Goal: Find specific page/section

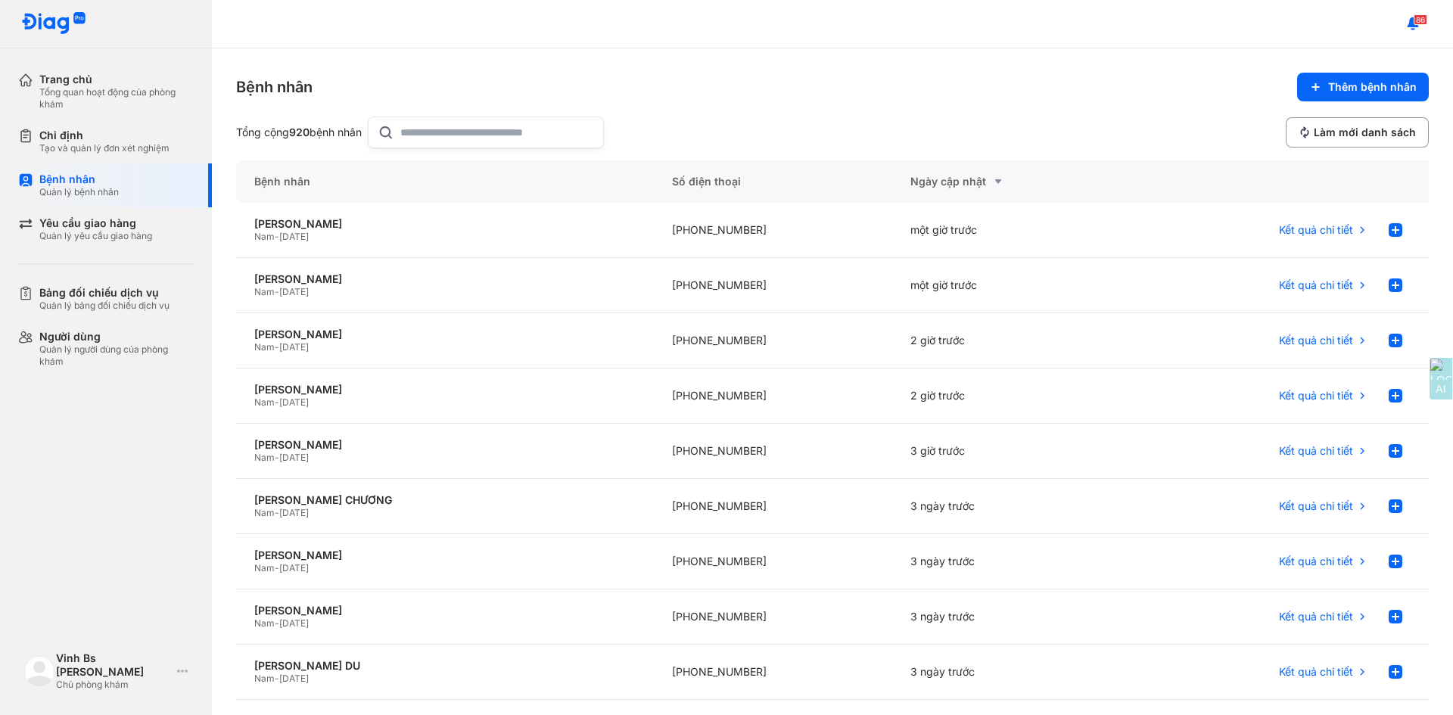
click at [439, 138] on input "text" at bounding box center [497, 132] width 194 height 30
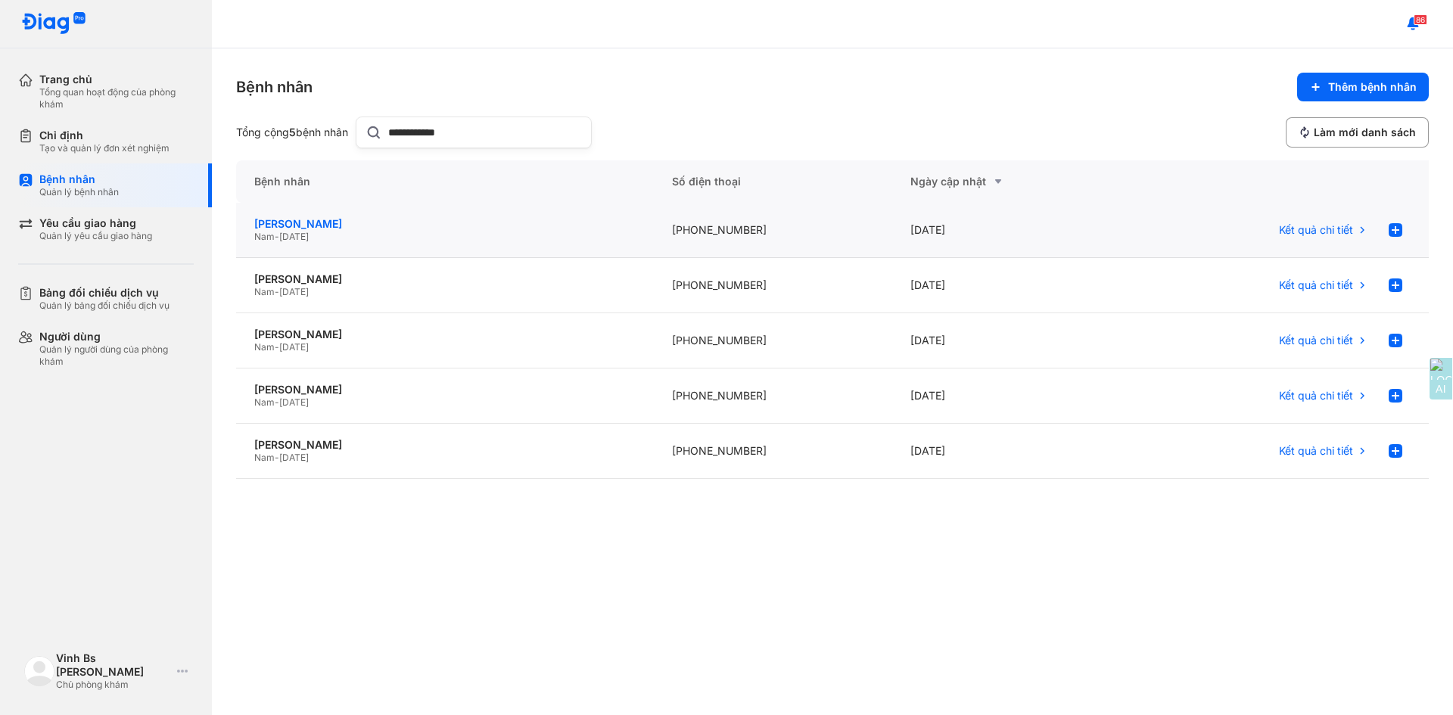
type input "**********"
click at [334, 226] on div "[PERSON_NAME]" at bounding box center [444, 224] width 381 height 14
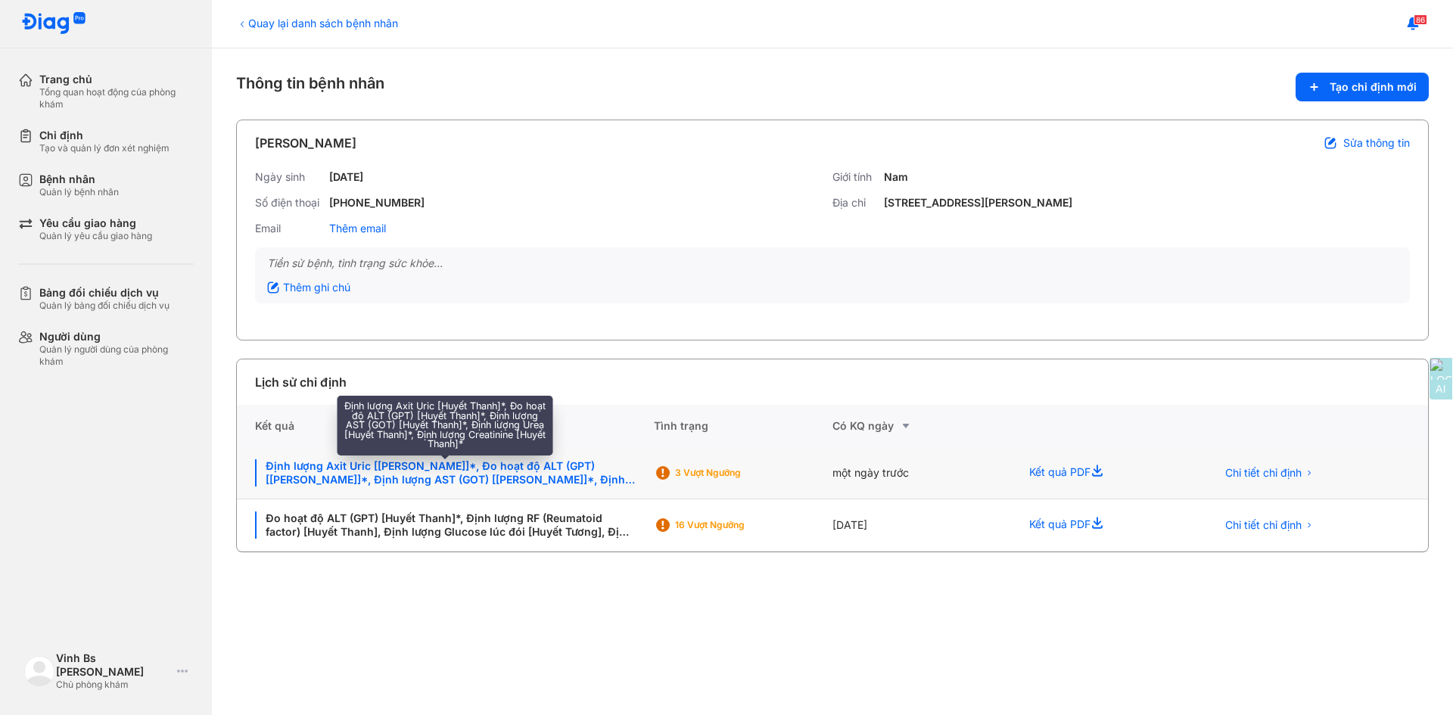
click at [529, 477] on div "Định lượng Axit Uric [Huyết Thanh]*, Đo hoạt độ ALT (GPT) [Huyết Thanh]*, Định …" at bounding box center [445, 472] width 381 height 27
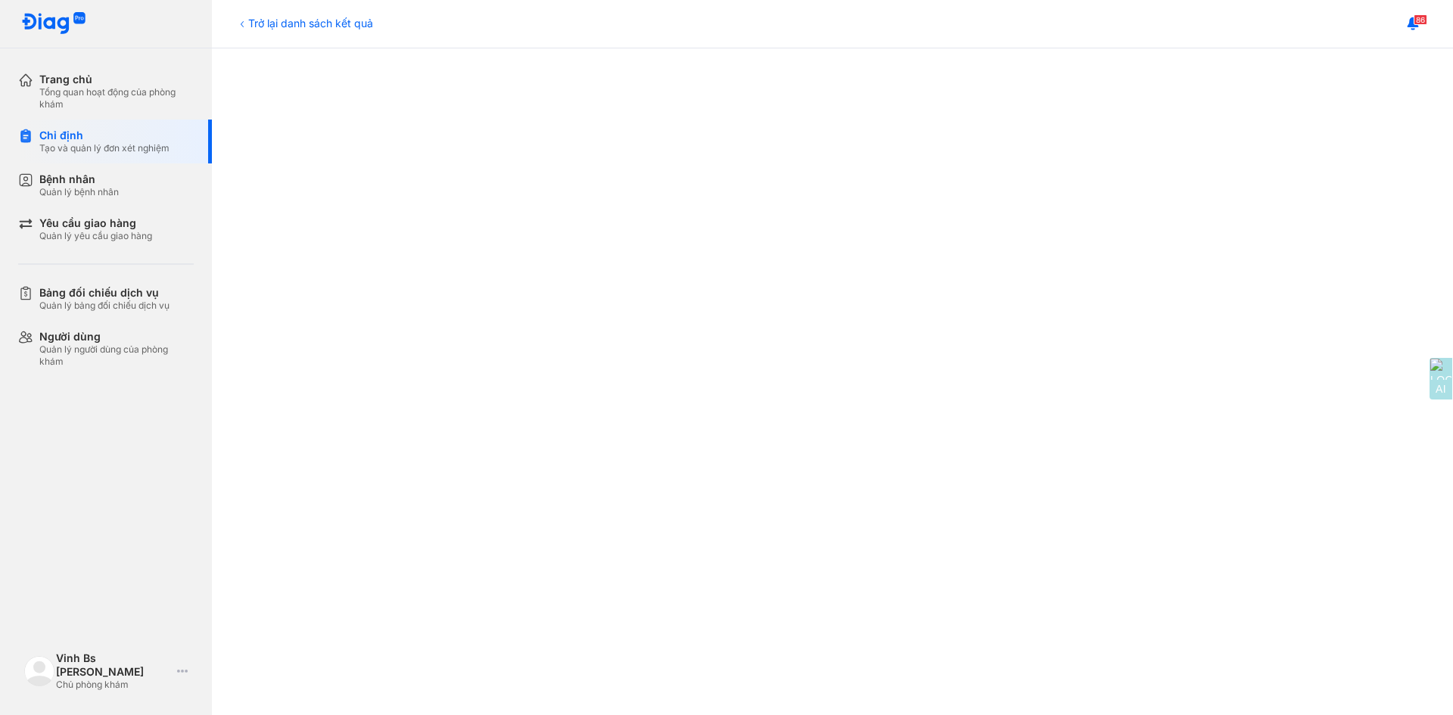
scroll to position [378, 0]
click at [78, 182] on div "Bệnh nhân" at bounding box center [78, 180] width 79 height 14
